Goal: Task Accomplishment & Management: Use online tool/utility

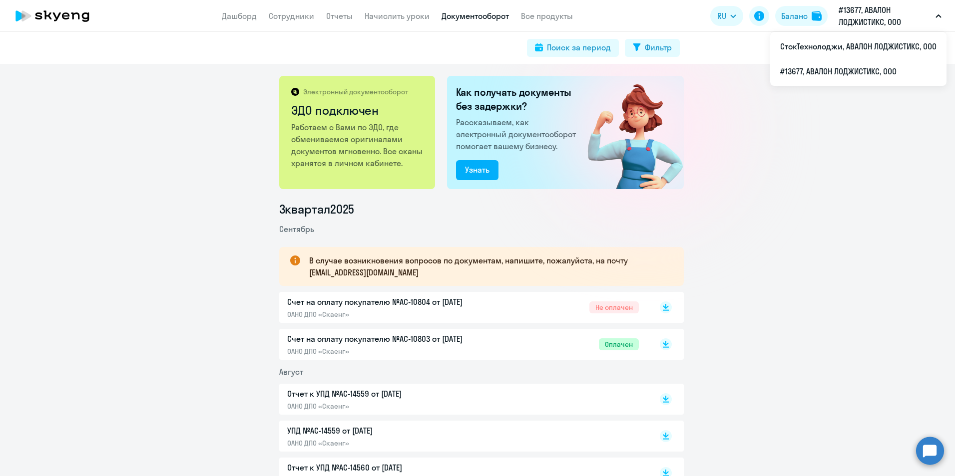
click at [872, 20] on p "#13677, АВАЛОН ЛОДЖИСТИКС, ООО" at bounding box center [884, 16] width 93 height 24
click at [851, 42] on li "СтокТехнолоджи, АВАЛОН ЛОДЖИСТИКС, ООО" at bounding box center [858, 46] width 176 height 25
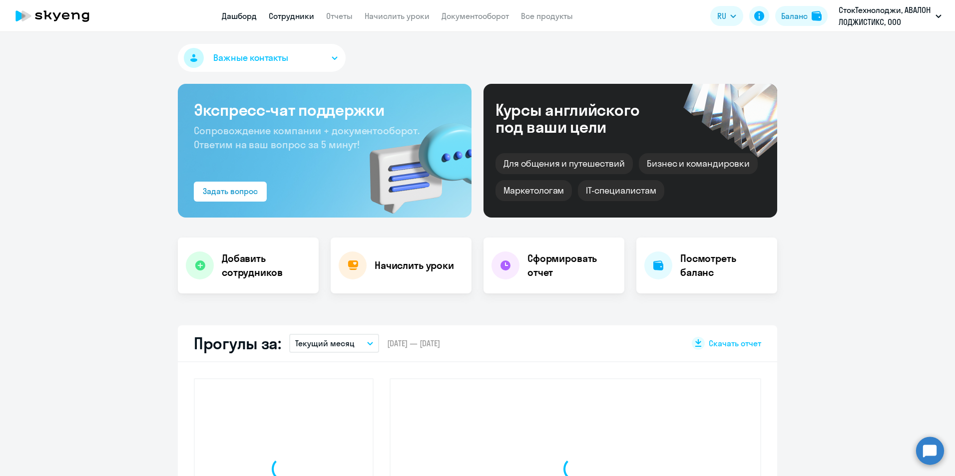
click at [287, 12] on link "Сотрудники" at bounding box center [291, 16] width 45 height 10
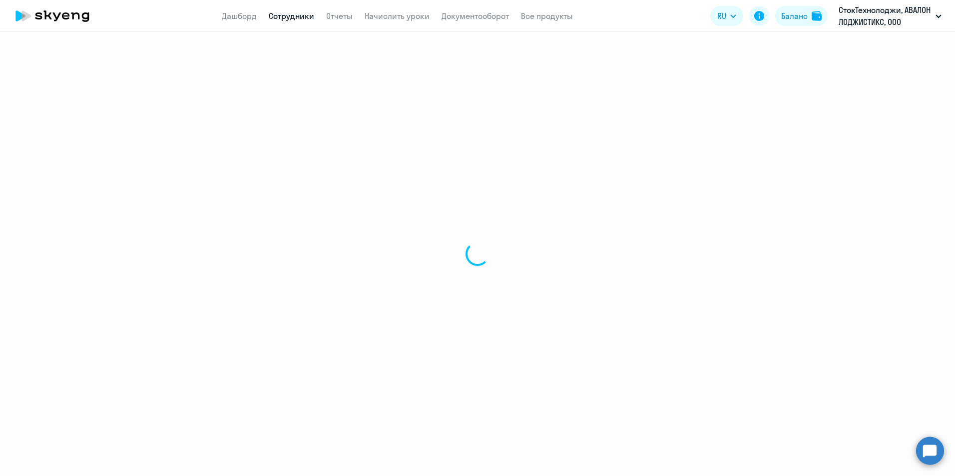
select select "30"
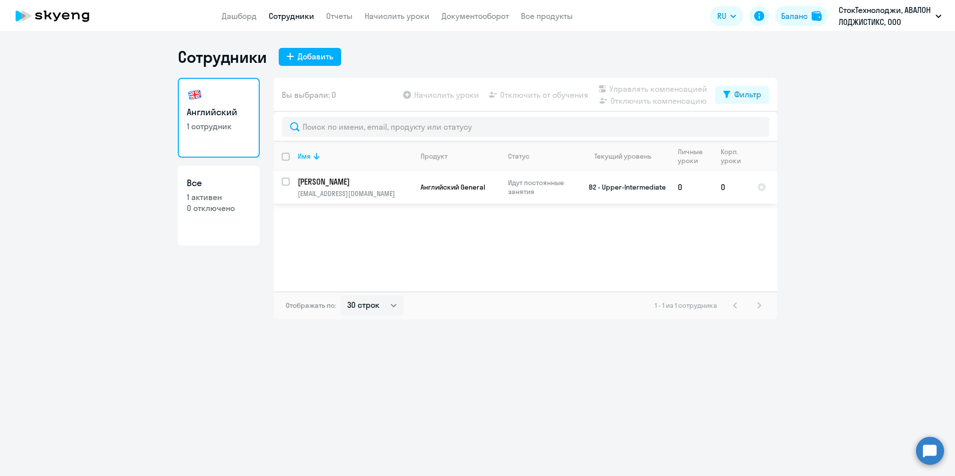
click at [288, 184] on input "select row 21279806" at bounding box center [292, 188] width 20 height 20
checkbox input "true"
click at [444, 97] on span "Начислить уроки" at bounding box center [446, 95] width 65 height 12
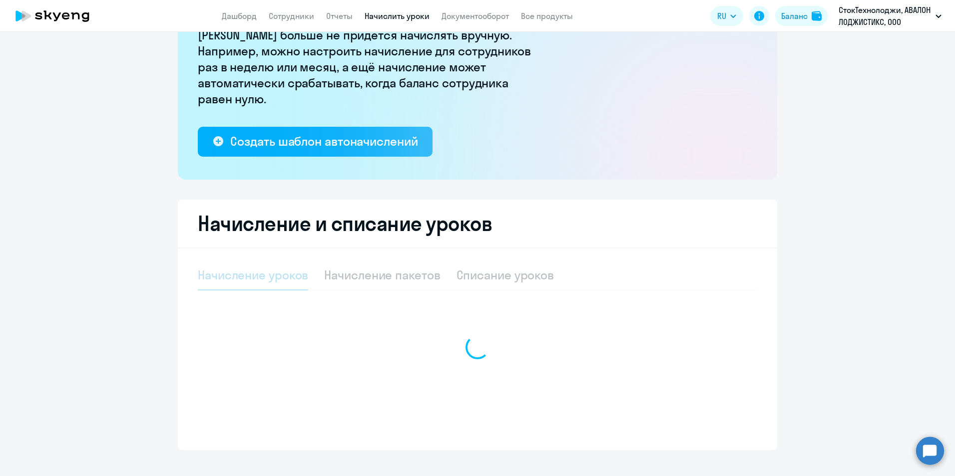
scroll to position [114, 0]
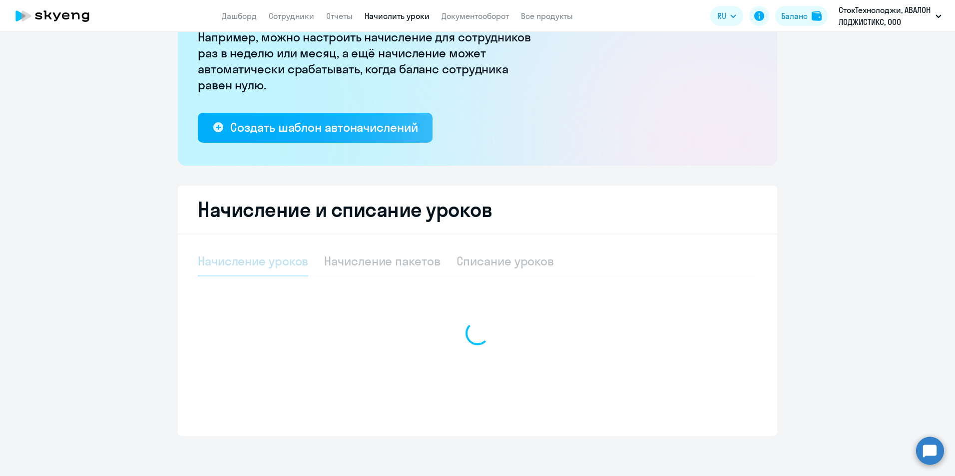
select select "10"
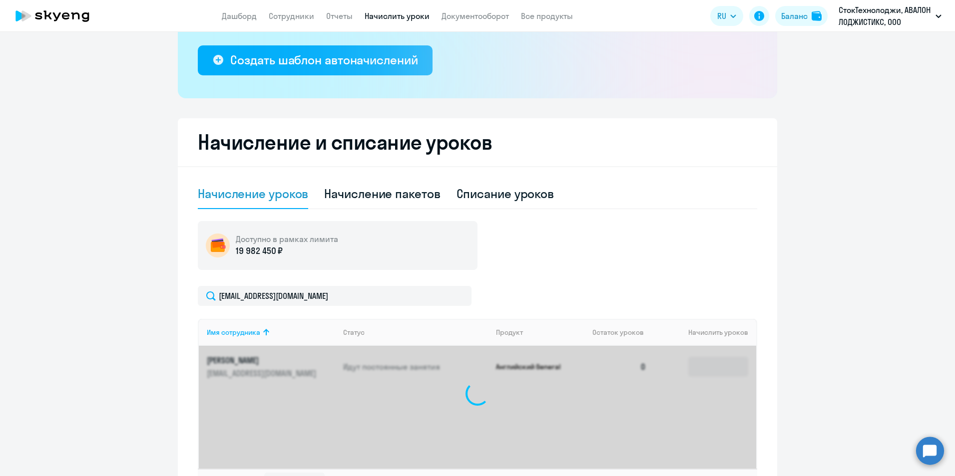
scroll to position [258, 0]
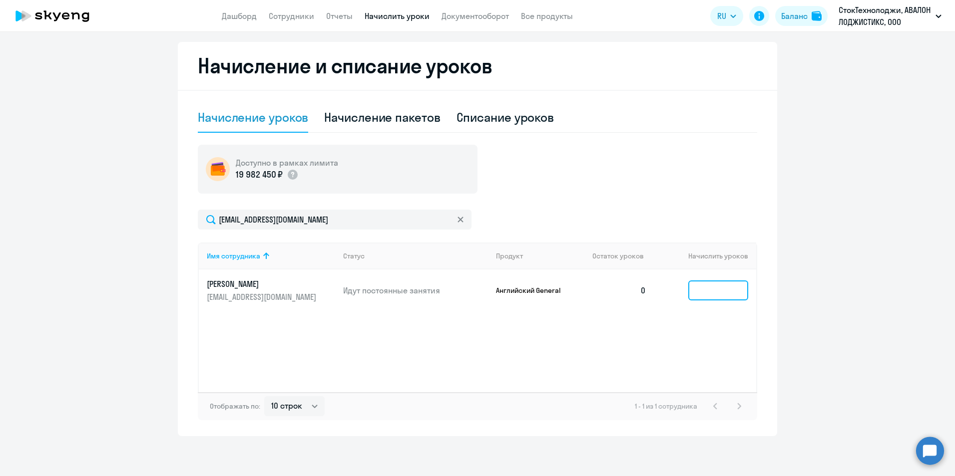
click at [710, 287] on input at bounding box center [718, 291] width 60 height 20
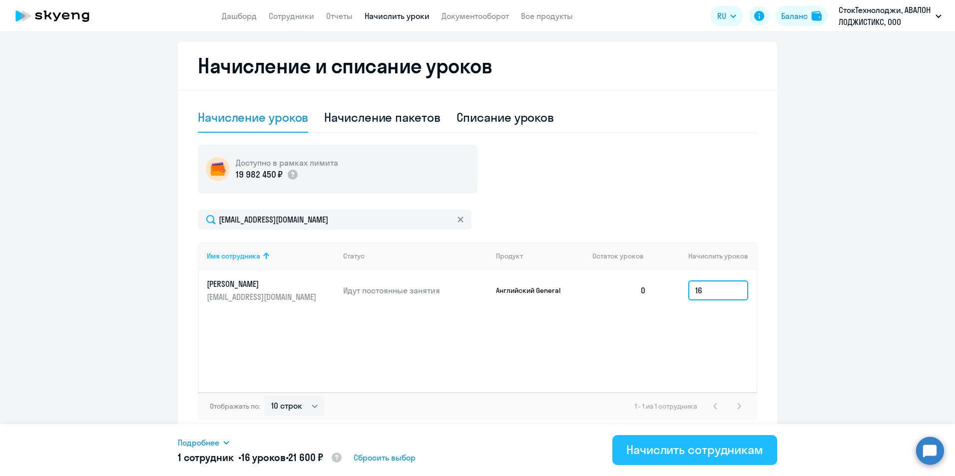
type input "16"
click at [711, 451] on div "Начислить сотрудникам" at bounding box center [694, 450] width 137 height 16
